Goal: Task Accomplishment & Management: Manage account settings

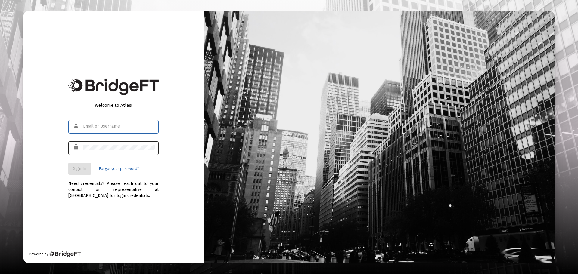
type input "[PERSON_NAME][EMAIL_ADDRESS][DOMAIN_NAME]"
click at [107, 145] on div at bounding box center [119, 147] width 72 height 15
click at [74, 169] on span "Sign In" at bounding box center [79, 168] width 13 height 5
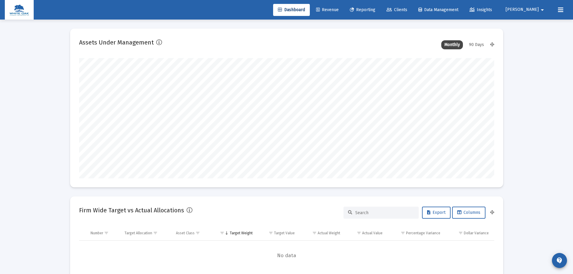
scroll to position [120, 224]
type input "[DATE]"
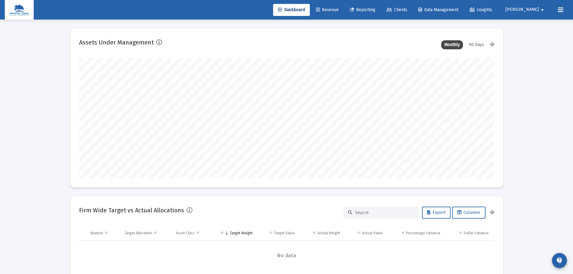
click at [539, 8] on mat-icon "arrow_drop_down" at bounding box center [542, 10] width 7 height 12
click at [535, 29] on span "Settings" at bounding box center [539, 25] width 18 height 14
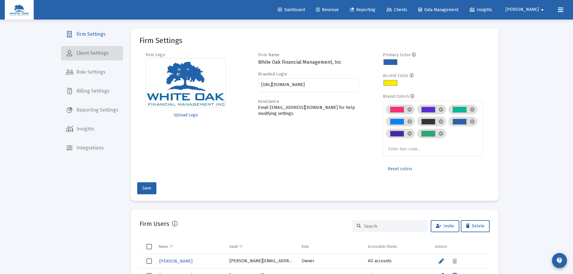
click at [97, 57] on span "Client Settings" at bounding box center [92, 53] width 62 height 14
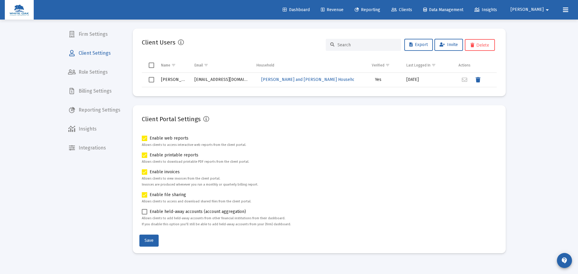
click at [544, 11] on mat-icon "arrow_drop_down" at bounding box center [546, 10] width 7 height 12
click at [449, 46] on div at bounding box center [289, 137] width 578 height 274
click at [449, 46] on span "Invite" at bounding box center [448, 44] width 18 height 5
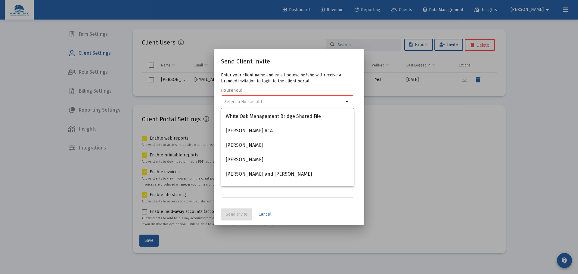
click at [321, 99] on div at bounding box center [283, 101] width 119 height 15
click at [320, 101] on input at bounding box center [283, 102] width 119 height 5
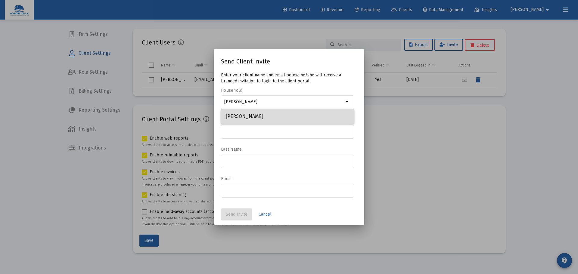
click at [307, 111] on span "[PERSON_NAME]" at bounding box center [287, 116] width 123 height 14
type input "[PERSON_NAME]"
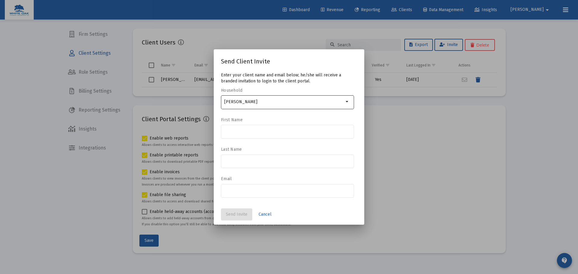
click at [312, 98] on div "[PERSON_NAME]" at bounding box center [283, 101] width 119 height 15
click at [312, 100] on input "[PERSON_NAME]" at bounding box center [283, 102] width 119 height 5
click at [312, 104] on div "[PERSON_NAME]" at bounding box center [283, 101] width 119 height 15
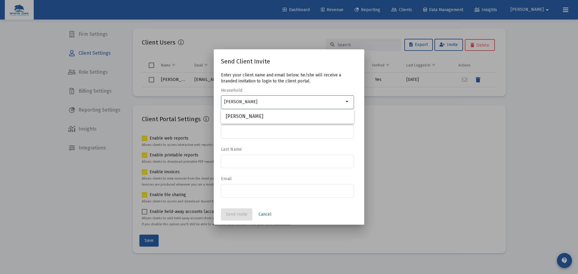
click at [312, 104] on input "[PERSON_NAME]" at bounding box center [283, 102] width 119 height 5
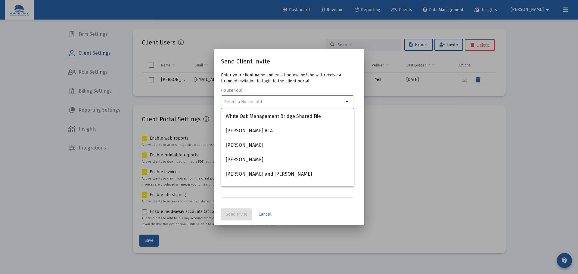
click at [389, 132] on div at bounding box center [289, 137] width 578 height 274
